Goal: Register for event/course: Sign up to attend an event or enroll in a course

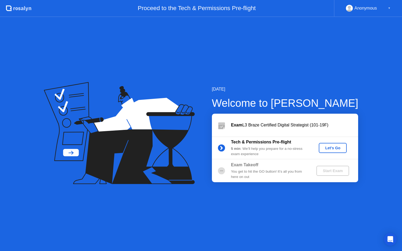
click at [335, 148] on div "Let's Go" at bounding box center [333, 148] width 24 height 4
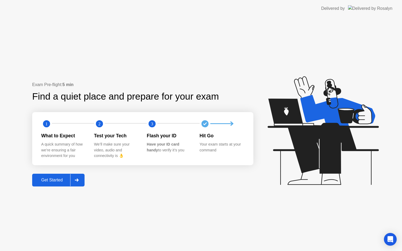
click at [52, 180] on div "Get Started" at bounding box center [52, 180] width 36 height 5
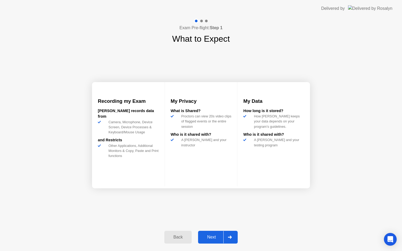
click at [216, 238] on div "Next" at bounding box center [212, 237] width 24 height 5
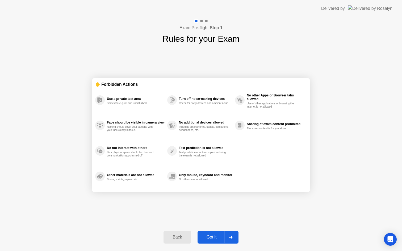
click at [216, 237] on div "Got it" at bounding box center [211, 237] width 25 height 5
select select "Available cameras"
select select "Available speakers"
select select "Available microphones"
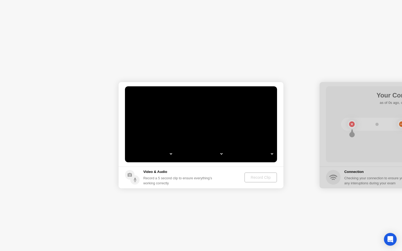
select select "**********"
select select "*******"
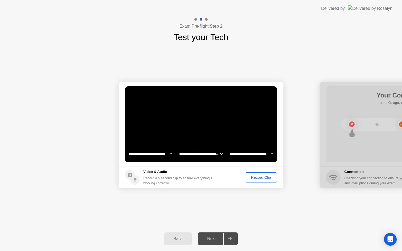
click at [256, 178] on div "Record Clip" at bounding box center [261, 177] width 28 height 4
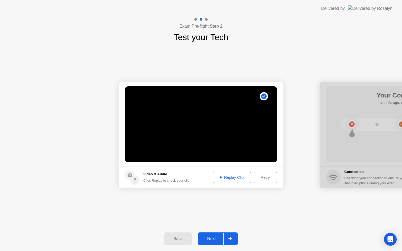
click at [213, 240] on div "Next" at bounding box center [212, 239] width 24 height 5
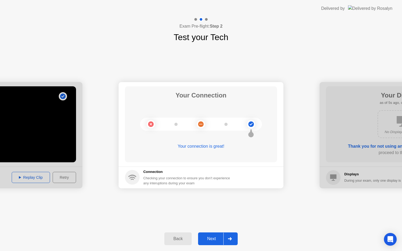
click at [215, 239] on div "Next" at bounding box center [212, 239] width 24 height 5
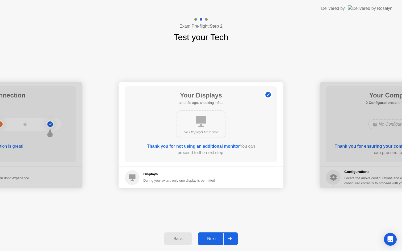
click at [212, 243] on button "Next" at bounding box center [218, 239] width 40 height 13
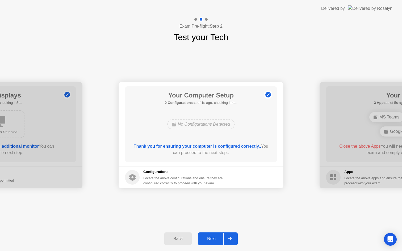
click at [212, 240] on div "Next" at bounding box center [212, 239] width 24 height 5
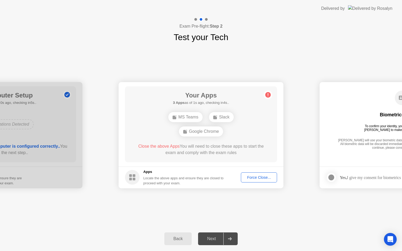
click at [251, 176] on div "Force Close..." at bounding box center [259, 177] width 32 height 4
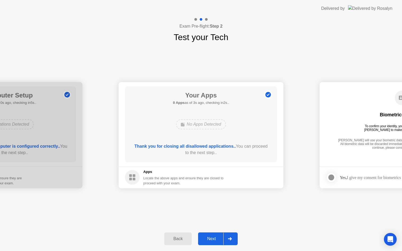
click at [211, 235] on button "Next" at bounding box center [218, 239] width 40 height 13
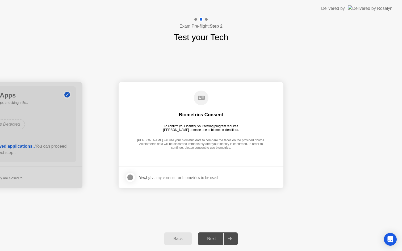
click at [131, 177] on div at bounding box center [130, 177] width 6 height 6
click at [209, 238] on div "Next" at bounding box center [212, 239] width 24 height 5
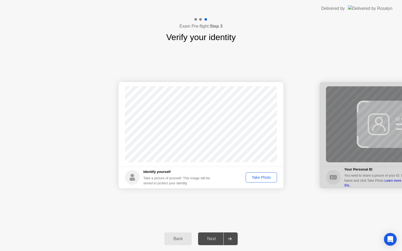
click at [258, 179] on div "Take Photo" at bounding box center [261, 177] width 28 height 4
click at [208, 239] on div "Next" at bounding box center [212, 239] width 24 height 5
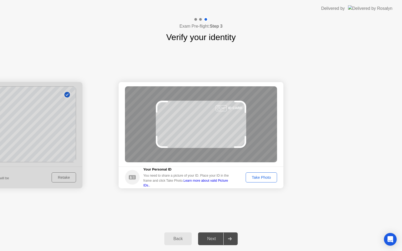
click at [271, 180] on button "Take Photo" at bounding box center [261, 178] width 31 height 10
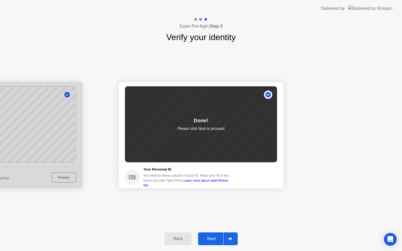
click at [211, 237] on div "Next" at bounding box center [212, 239] width 24 height 5
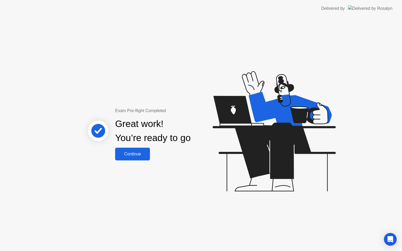
click at [127, 152] on div "Continue" at bounding box center [133, 154] width 32 height 5
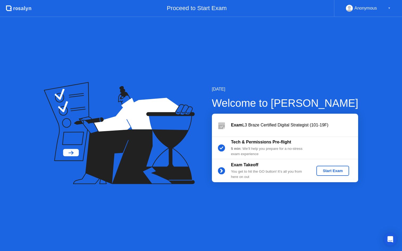
click at [330, 170] on div "Start Exam" at bounding box center [332, 171] width 28 height 4
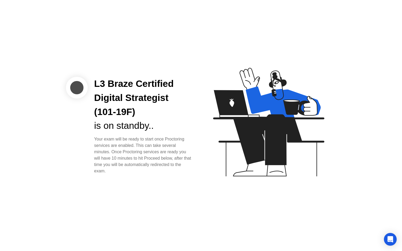
click at [230, 104] on icon at bounding box center [267, 125] width 137 height 136
click at [207, 63] on icon at bounding box center [267, 125] width 137 height 136
click at [185, 167] on div "Your exam will be ready to start once Proctoring services are enabled. This can…" at bounding box center [143, 155] width 98 height 38
click at [190, 87] on div "L3 Braze Certified Digital Strategist (101-19F)" at bounding box center [143, 98] width 98 height 42
click at [104, 66] on div "L3 Braze Certified Digital Strategist (101-19F) is on standby.. Your exam will …" at bounding box center [201, 125] width 402 height 251
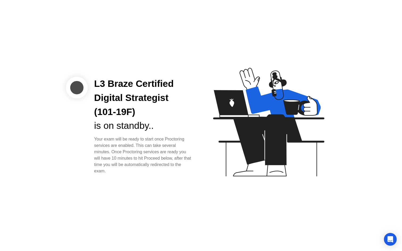
click at [179, 147] on div "Your exam will be ready to start once Proctoring services are enabled. This can…" at bounding box center [143, 155] width 98 height 38
click at [216, 175] on icon at bounding box center [267, 125] width 137 height 136
click at [72, 82] on div at bounding box center [77, 88] width 22 height 22
click at [139, 140] on div "Your exam will be ready to start once Proctoring services are enabled. This can…" at bounding box center [143, 155] width 98 height 38
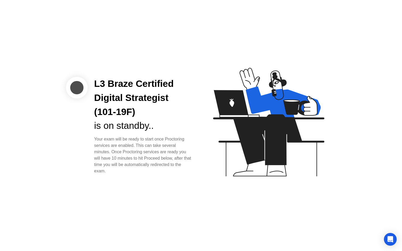
click at [139, 140] on div "Your exam will be ready to start once Proctoring services are enabled. This can…" at bounding box center [143, 155] width 98 height 38
click at [176, 173] on div "Your exam will be ready to start once Proctoring services are enabled. This can…" at bounding box center [143, 155] width 98 height 38
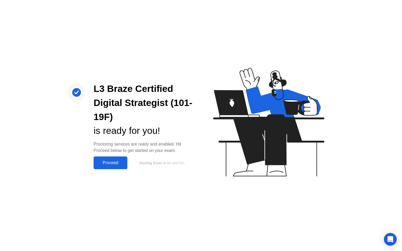
click at [114, 164] on div "Proceed" at bounding box center [110, 163] width 31 height 5
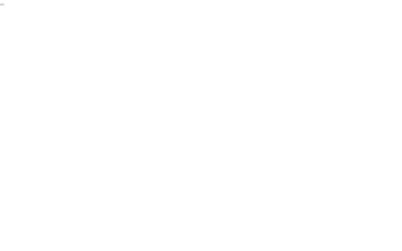
click div "End Proctoring Session"
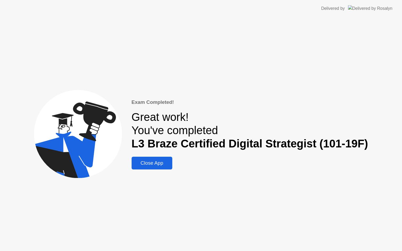
click at [149, 163] on div "Close App" at bounding box center [151, 163] width 37 height 6
